Goal: Task Accomplishment & Management: Complete application form

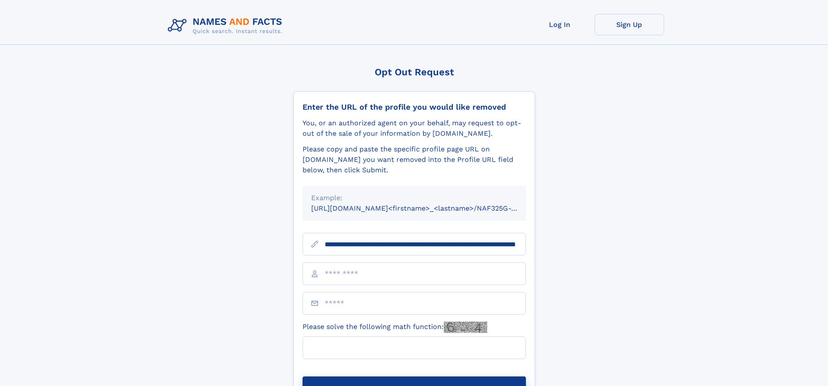
scroll to position [0, 92]
type input "**********"
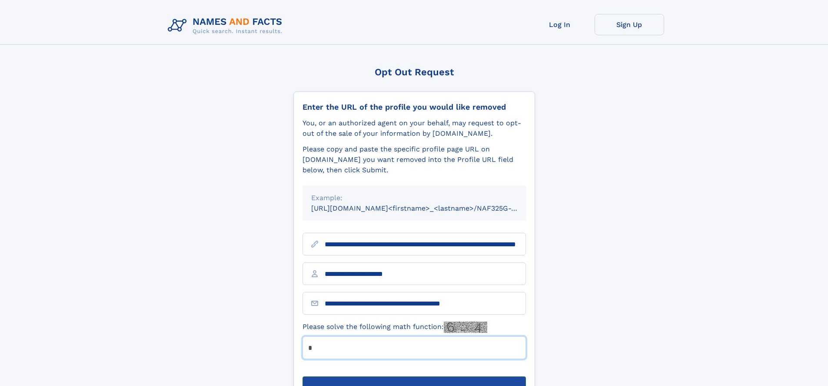
type input "*"
click at [414, 376] on button "Submit Opt Out Request" at bounding box center [414, 390] width 223 height 28
